Goal: Navigation & Orientation: Find specific page/section

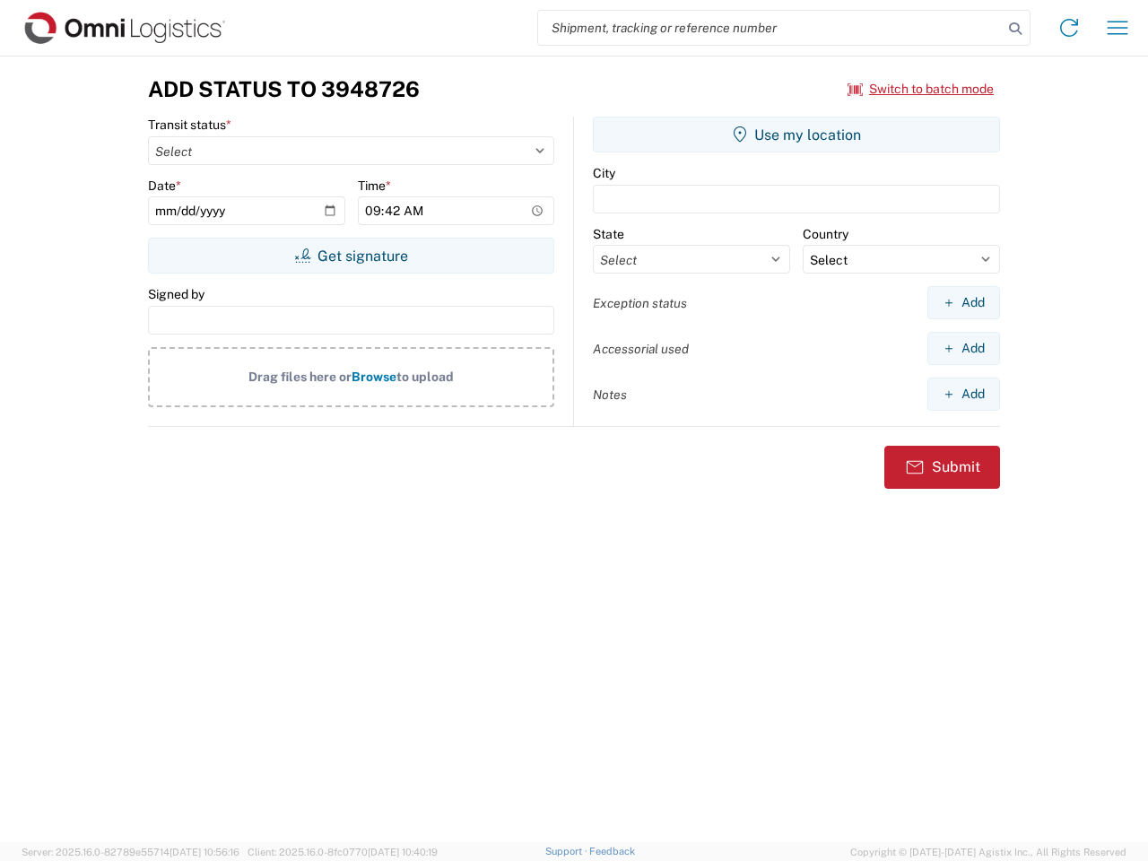
click at [770, 28] on input "search" at bounding box center [770, 28] width 464 height 34
click at [1015, 29] on icon at bounding box center [1014, 28] width 25 height 25
click at [1069, 28] on icon at bounding box center [1068, 27] width 29 height 29
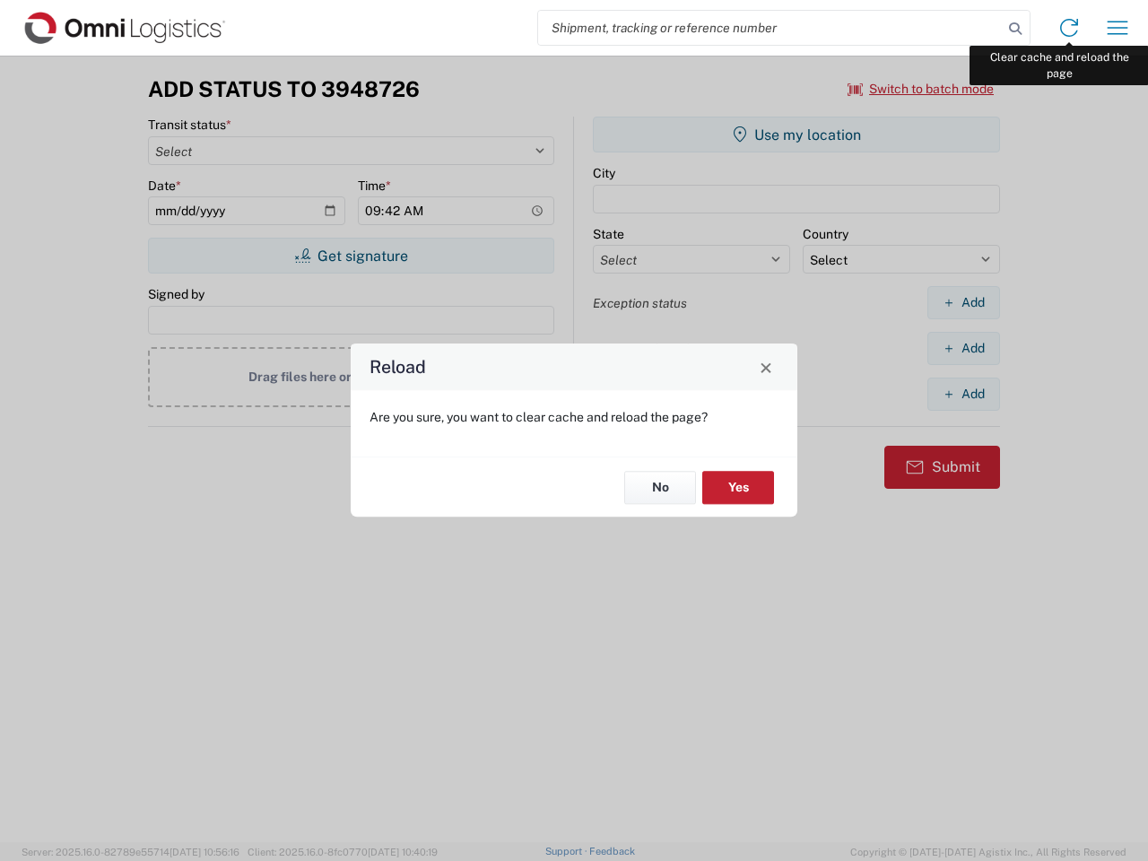
click at [1117, 28] on div "Reload Are you sure, you want to clear cache and reload the page? No Yes" at bounding box center [574, 430] width 1148 height 861
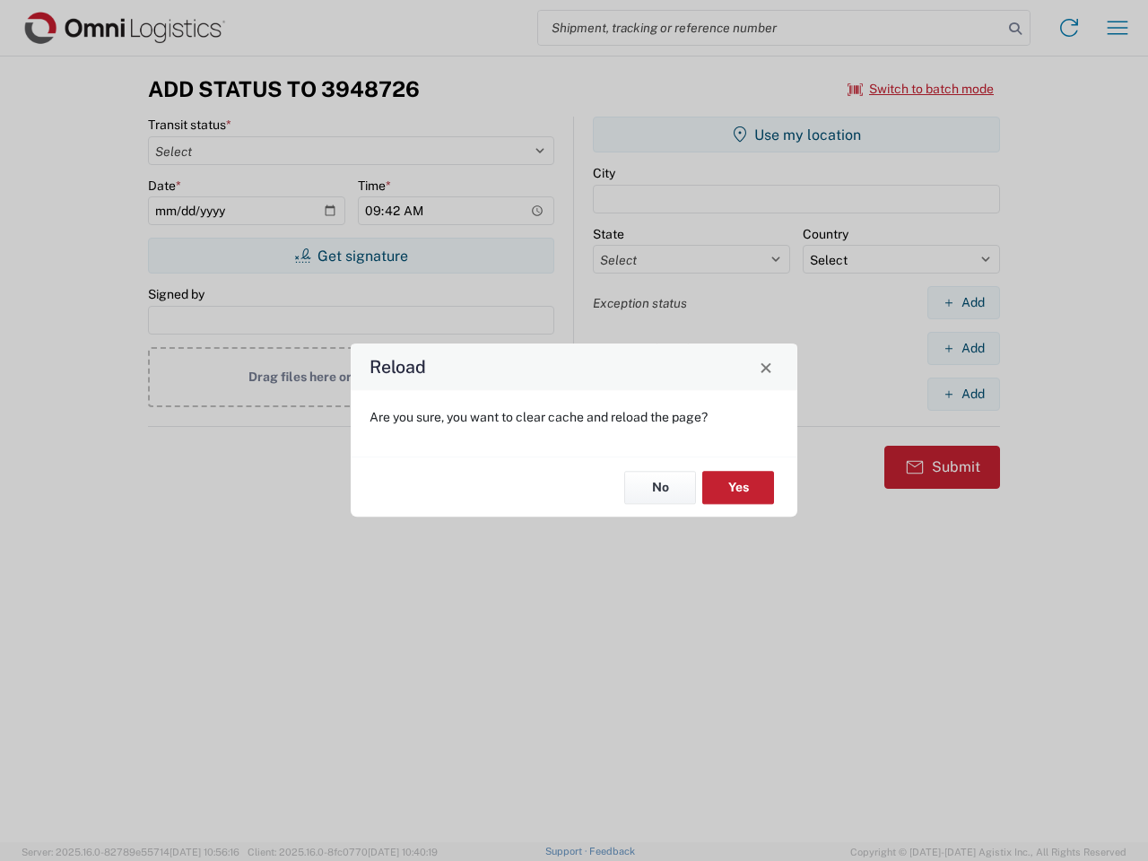
click at [921, 89] on div "Reload Are you sure, you want to clear cache and reload the page? No Yes" at bounding box center [574, 430] width 1148 height 861
click at [351, 256] on div "Reload Are you sure, you want to clear cache and reload the page? No Yes" at bounding box center [574, 430] width 1148 height 861
click at [796, 134] on div "Reload Are you sure, you want to clear cache and reload the page? No Yes" at bounding box center [574, 430] width 1148 height 861
click at [963, 302] on div "Reload Are you sure, you want to clear cache and reload the page? No Yes" at bounding box center [574, 430] width 1148 height 861
click at [963, 348] on div "Reload Are you sure, you want to clear cache and reload the page? No Yes" at bounding box center [574, 430] width 1148 height 861
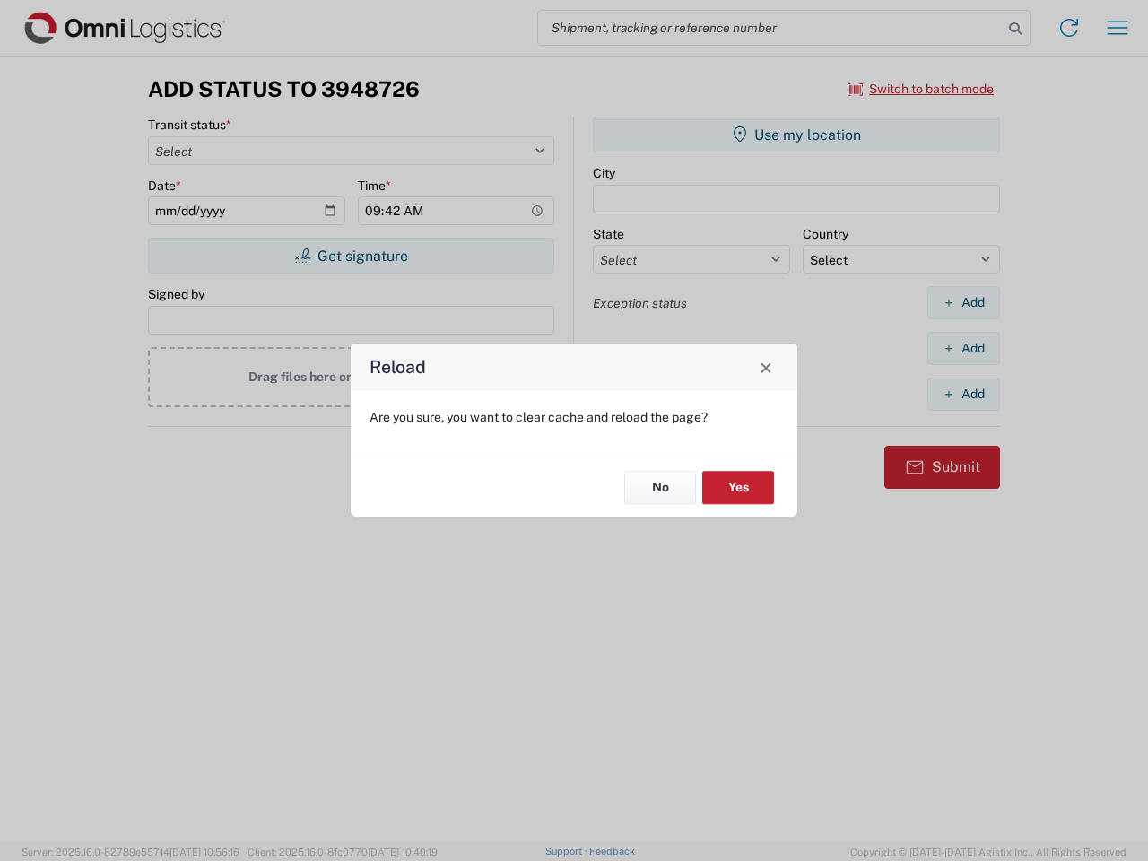
click at [963, 394] on div "Reload Are you sure, you want to clear cache and reload the page? No Yes" at bounding box center [574, 430] width 1148 height 861
